Goal: Information Seeking & Learning: Learn about a topic

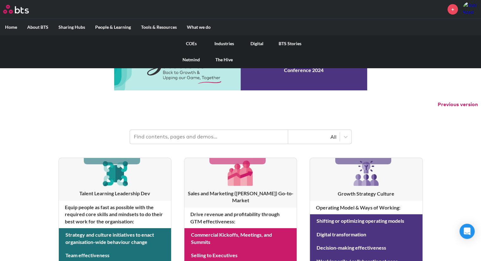
click at [191, 42] on link "COEs" at bounding box center [191, 43] width 33 height 16
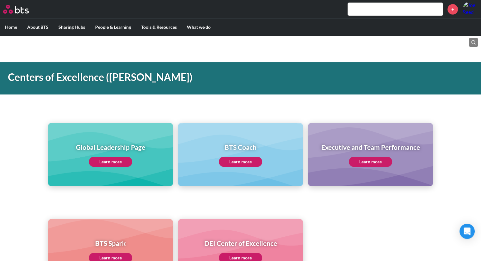
click at [373, 164] on link "Learn more" at bounding box center [370, 162] width 43 height 10
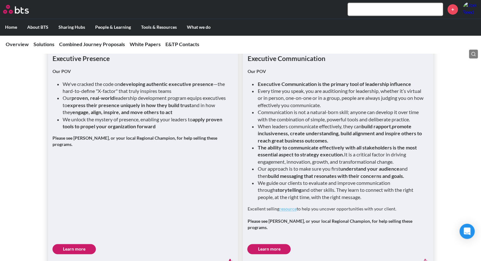
scroll to position [907, 0]
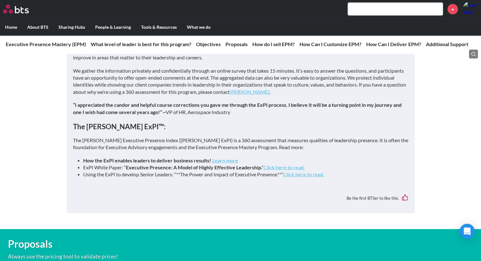
scroll to position [1269, 0]
